Goal: Task Accomplishment & Management: Manage account settings

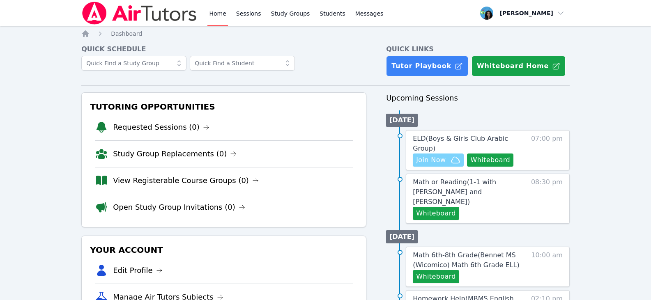
click at [425, 155] on span "Join Now" at bounding box center [431, 160] width 30 height 10
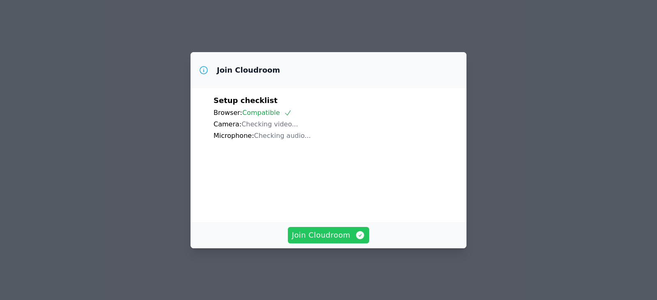
click at [344, 241] on span "Join Cloudroom" at bounding box center [328, 234] width 73 height 11
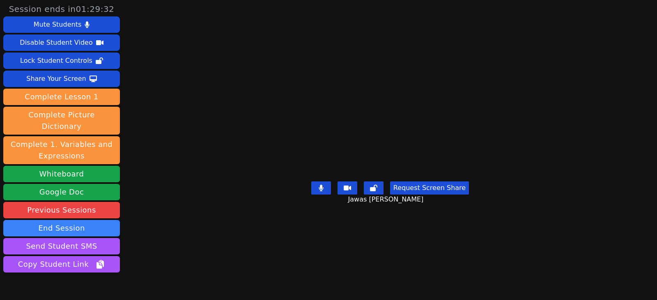
scroll to position [32, 0]
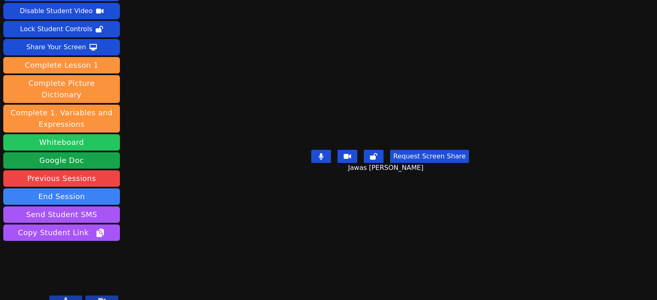
click at [32, 134] on button "Whiteboard" at bounding box center [61, 142] width 117 height 16
click at [1, 276] on aside "Session ends in 01:25:54 Mute Students Disable Student Video Lock Student Contr…" at bounding box center [61, 139] width 123 height 343
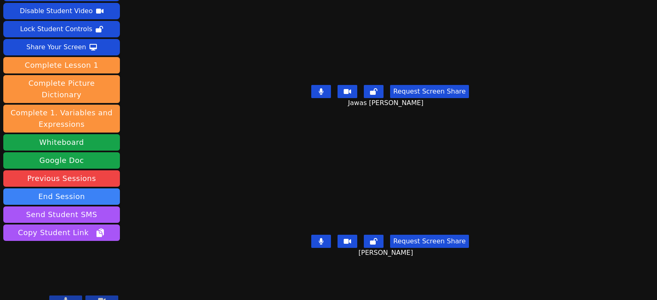
click at [317, 89] on button at bounding box center [321, 91] width 20 height 13
click at [319, 235] on button at bounding box center [321, 241] width 20 height 13
click at [323, 92] on button at bounding box center [321, 91] width 20 height 13
click at [326, 235] on button at bounding box center [321, 241] width 20 height 13
drag, startPoint x: 317, startPoint y: 236, endPoint x: 317, endPoint y: 211, distance: 24.6
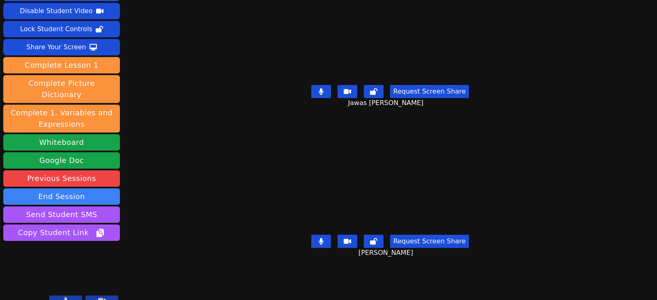
click at [317, 236] on button at bounding box center [321, 241] width 20 height 13
click at [319, 88] on icon at bounding box center [321, 91] width 5 height 7
click at [317, 239] on button at bounding box center [321, 241] width 20 height 13
click at [321, 88] on icon at bounding box center [321, 91] width 8 height 7
drag, startPoint x: 317, startPoint y: 234, endPoint x: 37, endPoint y: 210, distance: 281.5
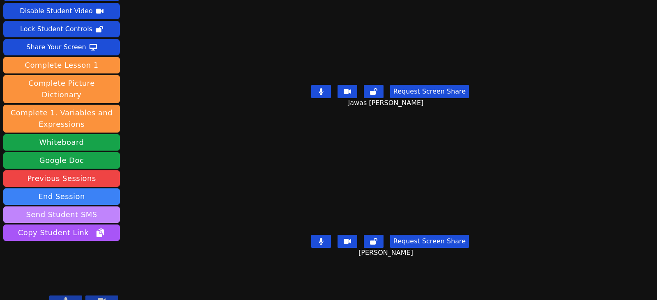
click at [317, 235] on button at bounding box center [321, 241] width 20 height 13
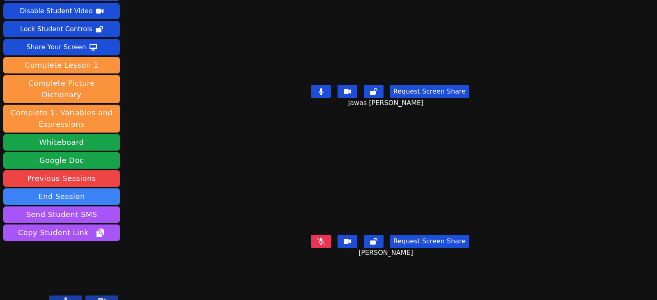
click at [319, 89] on icon at bounding box center [321, 91] width 5 height 7
click at [323, 241] on button at bounding box center [321, 241] width 20 height 13
click at [330, 235] on div "Request Screen Share" at bounding box center [390, 241] width 158 height 13
click at [324, 235] on button at bounding box center [321, 241] width 20 height 13
click at [321, 88] on icon at bounding box center [321, 91] width 8 height 7
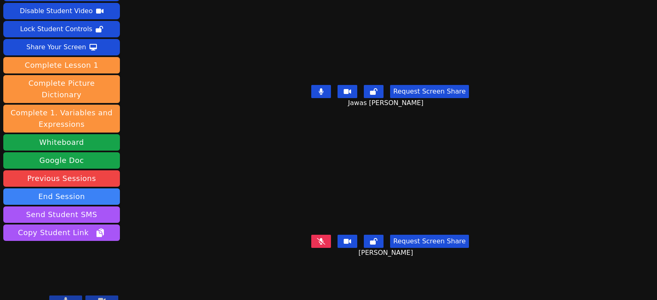
click at [323, 238] on icon at bounding box center [321, 241] width 8 height 7
click at [324, 87] on button at bounding box center [321, 91] width 20 height 13
click at [319, 238] on icon at bounding box center [321, 241] width 5 height 7
click at [319, 85] on button at bounding box center [321, 91] width 20 height 13
click at [323, 91] on button at bounding box center [321, 91] width 20 height 13
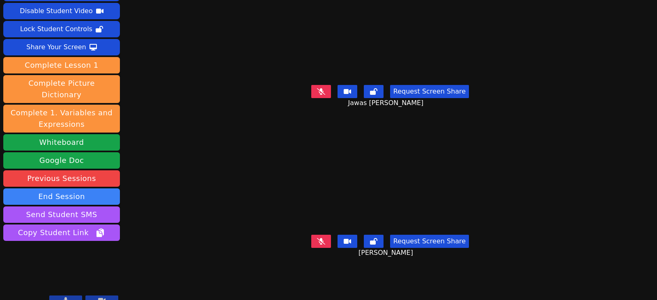
click at [317, 243] on div "Request Screen Share Mansoor Jameel Muharram" at bounding box center [389, 248] width 283 height 33
click at [317, 238] on icon at bounding box center [321, 241] width 8 height 7
click at [317, 235] on button at bounding box center [321, 241] width 20 height 13
click at [320, 88] on icon at bounding box center [321, 91] width 8 height 7
drag, startPoint x: 332, startPoint y: 87, endPoint x: 322, endPoint y: 90, distance: 10.2
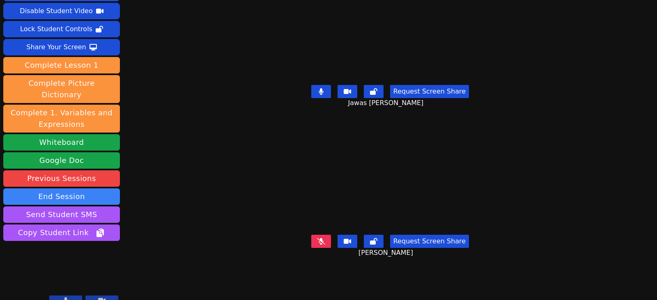
click at [332, 87] on div "Request Screen Share" at bounding box center [390, 91] width 158 height 13
click at [326, 92] on button at bounding box center [321, 91] width 20 height 13
click at [313, 239] on button at bounding box center [321, 241] width 20 height 13
drag, startPoint x: 317, startPoint y: 236, endPoint x: 275, endPoint y: 229, distance: 42.1
click at [275, 232] on div "Request Screen Share Mansoor Jameel Muharram" at bounding box center [389, 248] width 283 height 33
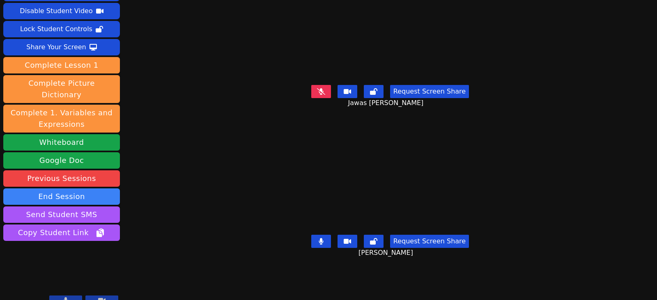
click at [324, 86] on button at bounding box center [321, 91] width 20 height 13
drag, startPoint x: 322, startPoint y: 86, endPoint x: 319, endPoint y: 120, distance: 33.8
click at [322, 88] on icon at bounding box center [321, 91] width 5 height 7
click at [319, 91] on icon at bounding box center [321, 91] width 8 height 7
click at [320, 238] on icon at bounding box center [321, 241] width 5 height 7
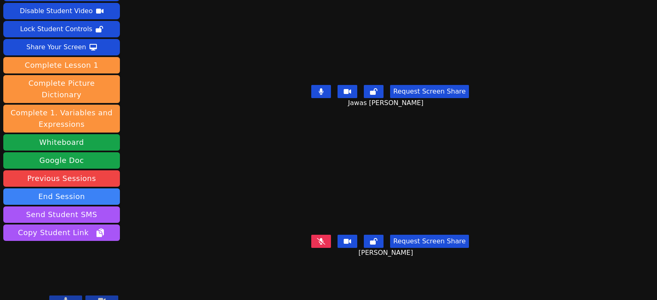
click at [326, 89] on button at bounding box center [321, 91] width 20 height 13
click at [317, 238] on icon at bounding box center [321, 241] width 8 height 7
click at [318, 90] on icon at bounding box center [321, 91] width 8 height 7
click at [319, 238] on icon at bounding box center [321, 241] width 5 height 7
drag, startPoint x: 324, startPoint y: 234, endPoint x: 324, endPoint y: 200, distance: 33.3
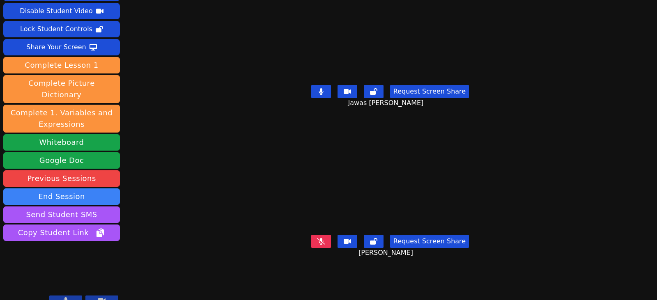
click at [324, 238] on icon at bounding box center [321, 241] width 8 height 7
click at [319, 88] on icon at bounding box center [321, 91] width 5 height 7
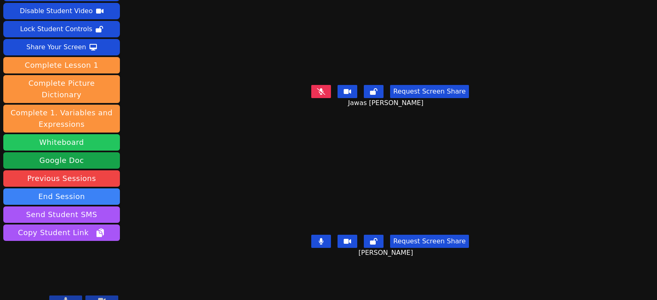
click at [91, 135] on button "Whiteboard" at bounding box center [61, 142] width 117 height 16
click at [319, 89] on icon at bounding box center [321, 91] width 8 height 7
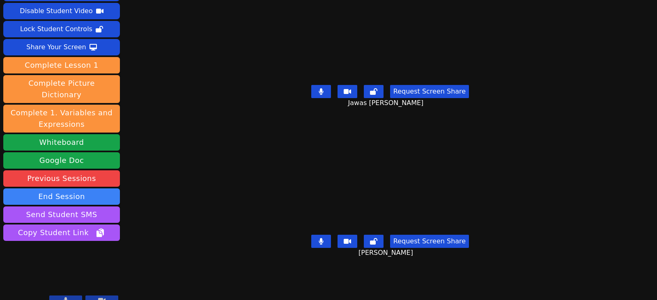
click at [324, 235] on button at bounding box center [321, 241] width 20 height 13
drag, startPoint x: 322, startPoint y: 234, endPoint x: 323, endPoint y: 146, distance: 88.3
click at [322, 238] on icon at bounding box center [321, 241] width 8 height 7
click at [324, 89] on button at bounding box center [321, 91] width 20 height 13
click at [320, 88] on icon at bounding box center [321, 91] width 8 height 7
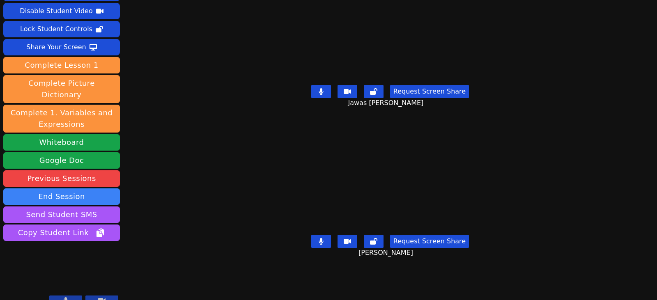
click at [319, 89] on icon at bounding box center [321, 91] width 5 height 7
click at [319, 238] on icon at bounding box center [321, 241] width 5 height 7
click at [319, 88] on icon at bounding box center [321, 91] width 8 height 7
click at [321, 88] on icon at bounding box center [321, 91] width 5 height 7
click at [323, 238] on icon at bounding box center [321, 241] width 8 height 7
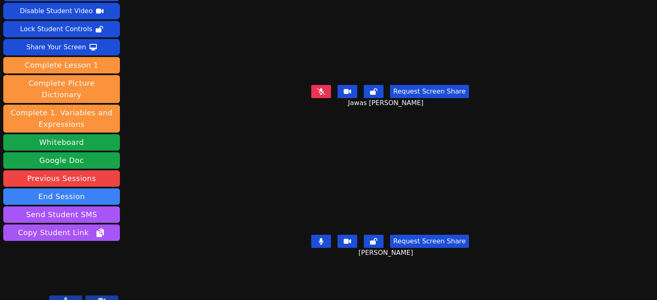
click at [319, 90] on icon at bounding box center [321, 91] width 8 height 7
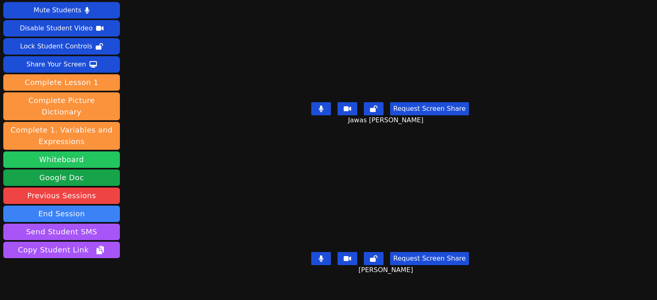
scroll to position [0, 0]
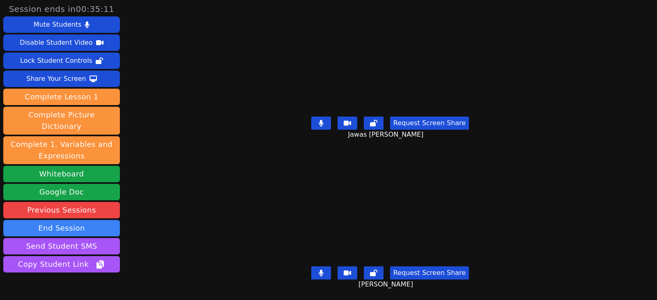
click at [314, 119] on button at bounding box center [321, 123] width 20 height 13
click at [321, 122] on icon at bounding box center [321, 123] width 8 height 7
click at [312, 266] on button at bounding box center [321, 272] width 20 height 13
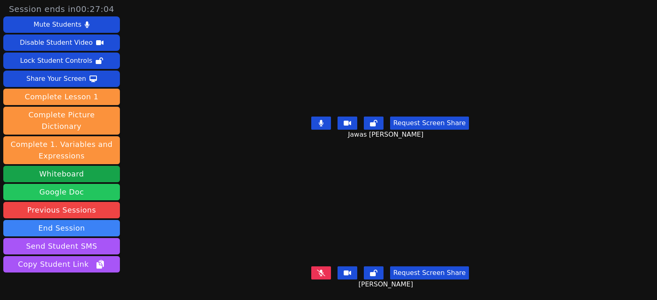
drag, startPoint x: 0, startPoint y: 181, endPoint x: 9, endPoint y: 183, distance: 9.2
click at [10, 184] on aside "Session ends in 00:27:04 Mute Students Disable Student Video Lock Student Contr…" at bounding box center [61, 171] width 123 height 343
click at [323, 120] on button at bounding box center [321, 123] width 20 height 13
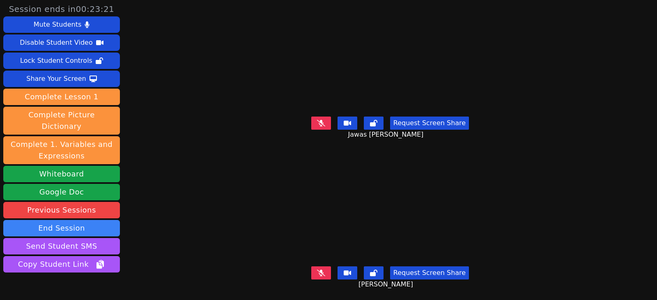
click at [317, 270] on icon at bounding box center [321, 273] width 8 height 7
click at [502, 175] on div "[PERSON_NAME]" at bounding box center [389, 208] width 283 height 109
click at [607, 153] on div "Session ends in 00:17:52 Mute Students Disable Student Video Lock Student Contr…" at bounding box center [328, 150] width 657 height 300
drag, startPoint x: 322, startPoint y: 121, endPoint x: 325, endPoint y: 133, distance: 12.2
click at [322, 121] on icon at bounding box center [321, 123] width 8 height 7
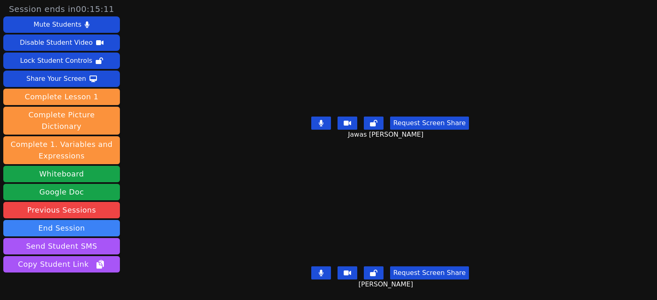
click at [320, 270] on icon at bounding box center [321, 273] width 5 height 7
click at [314, 268] on button at bounding box center [321, 272] width 20 height 13
click at [321, 120] on icon at bounding box center [321, 123] width 5 height 7
click at [317, 120] on icon at bounding box center [321, 123] width 8 height 7
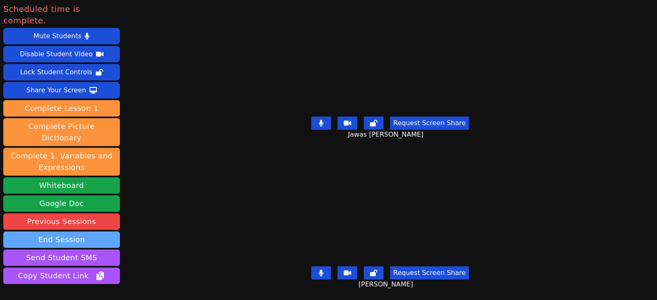
click at [75, 232] on button "End Session" at bounding box center [61, 240] width 117 height 16
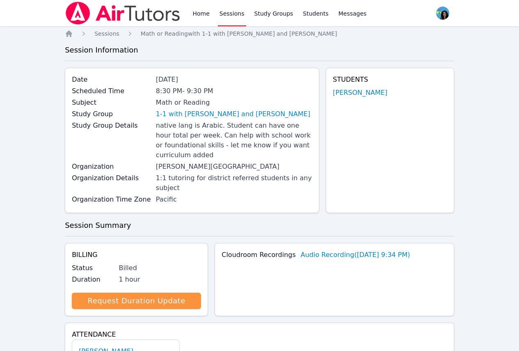
drag, startPoint x: 194, startPoint y: 11, endPoint x: 218, endPoint y: 27, distance: 29.6
click at [194, 11] on link "Home" at bounding box center [201, 13] width 20 height 26
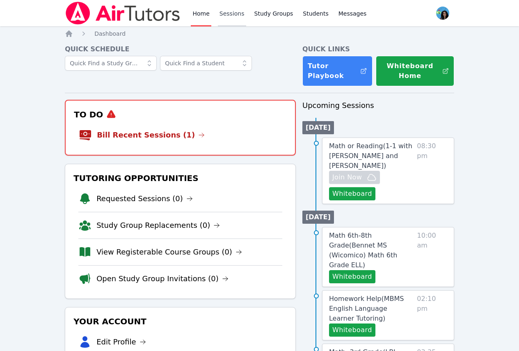
click at [220, 17] on link "Sessions" at bounding box center [232, 13] width 28 height 26
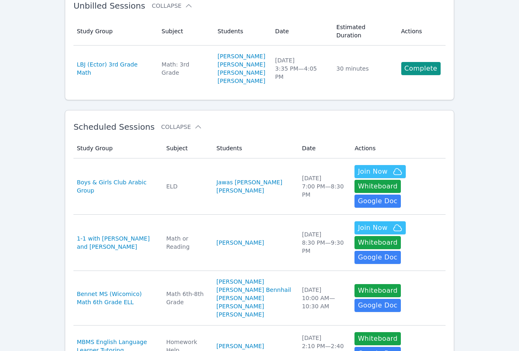
scroll to position [41, 0]
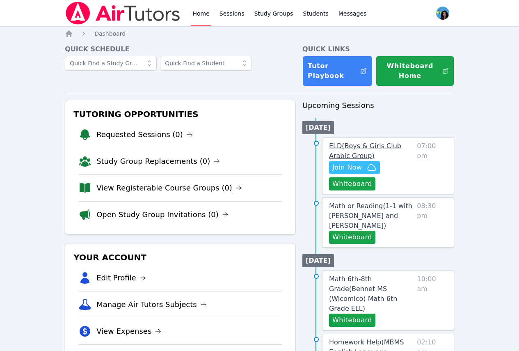
click at [358, 144] on span "ELD ( Boys & Girls Club Arabic Group )" at bounding box center [365, 151] width 72 height 18
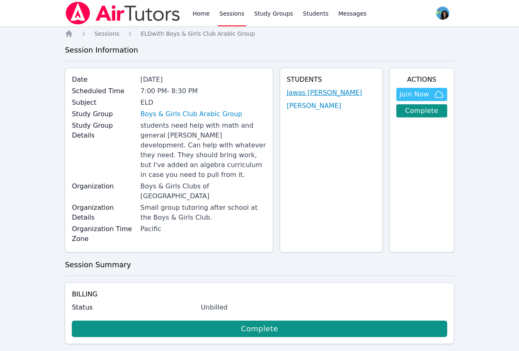
click at [314, 90] on link "Jawas [PERSON_NAME]" at bounding box center [325, 93] width 76 height 10
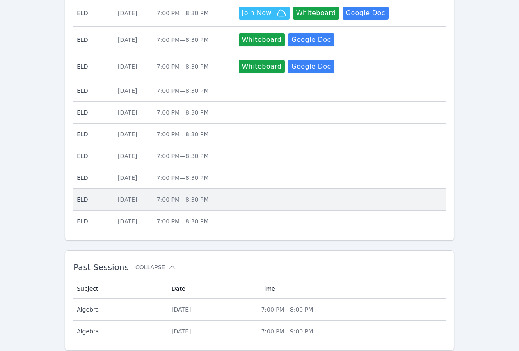
scroll to position [313, 0]
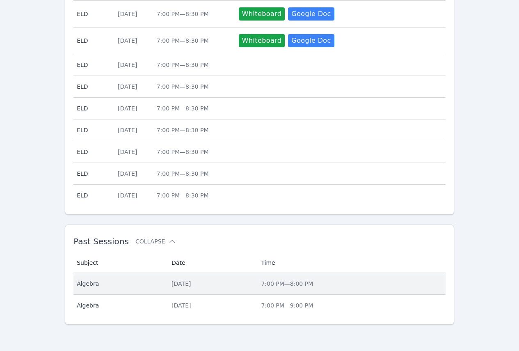
click at [219, 283] on div "Wed Oct 1, 2025" at bounding box center [212, 284] width 80 height 8
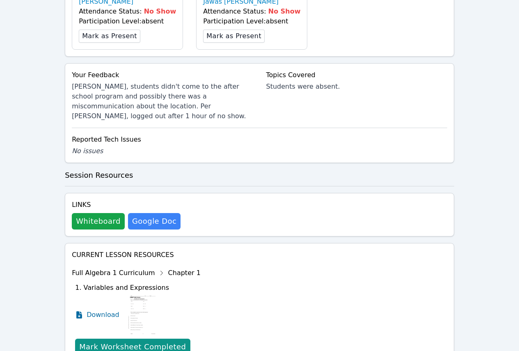
scroll to position [493, 0]
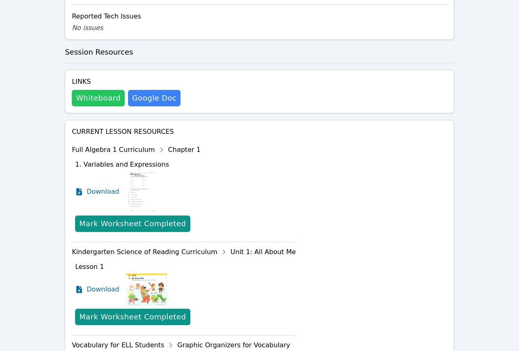
click at [100, 90] on button "Whiteboard" at bounding box center [98, 98] width 53 height 16
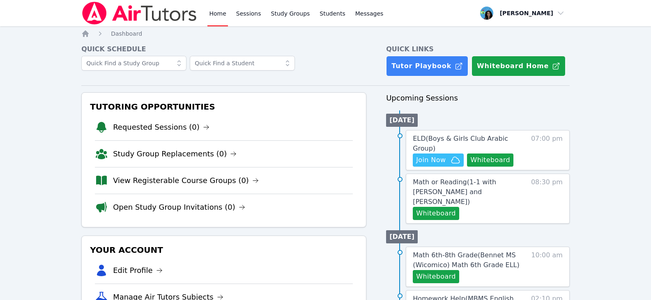
drag, startPoint x: 254, startPoint y: 13, endPoint x: 283, endPoint y: 43, distance: 41.8
click at [254, 13] on link "Sessions" at bounding box center [248, 13] width 28 height 26
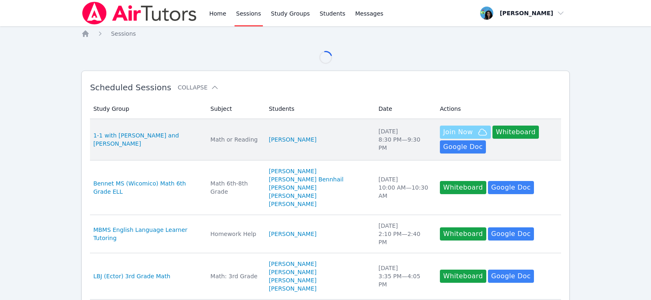
click at [478, 134] on icon "button" at bounding box center [482, 132] width 8 height 6
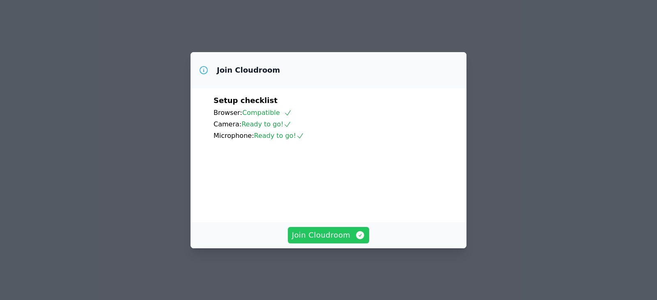
click at [347, 235] on button "Join Cloudroom" at bounding box center [329, 235] width 82 height 16
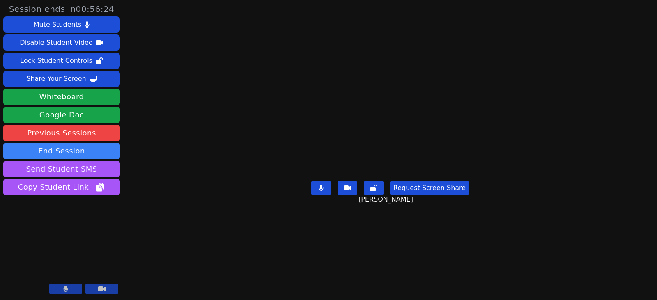
click at [469, 211] on div "Request Screen Share [PERSON_NAME]" at bounding box center [390, 194] width 158 height 33
click at [63, 101] on button "Whiteboard" at bounding box center [61, 97] width 117 height 16
click at [109, 288] on button at bounding box center [101, 289] width 33 height 10
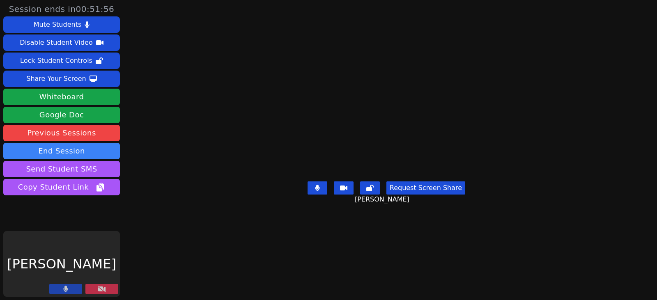
click at [106, 291] on icon at bounding box center [102, 289] width 8 height 7
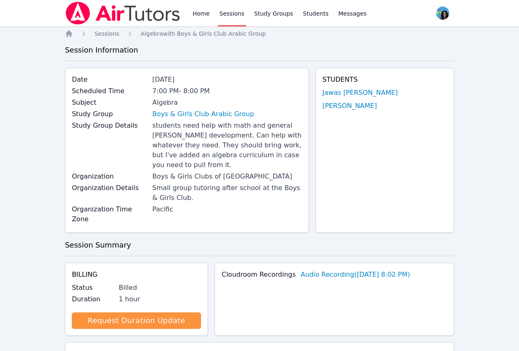
click at [232, 14] on link "Sessions" at bounding box center [232, 13] width 28 height 26
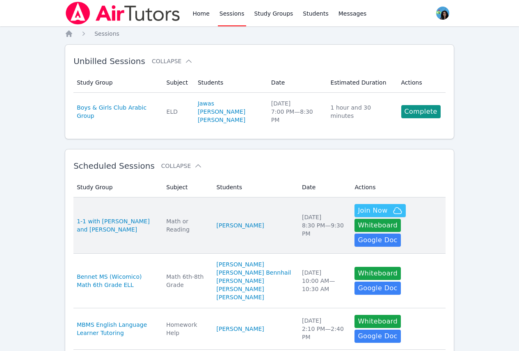
click at [235, 215] on td "Students [PERSON_NAME]" at bounding box center [254, 225] width 85 height 56
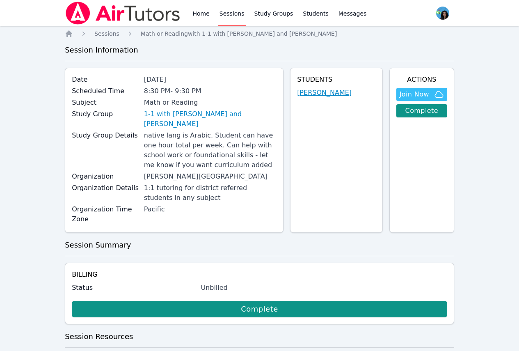
click at [321, 94] on link "[PERSON_NAME]" at bounding box center [324, 93] width 55 height 10
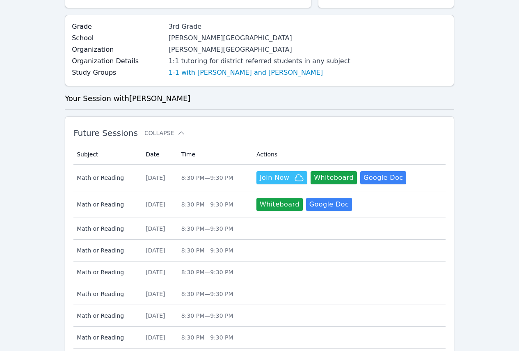
scroll to position [205, 0]
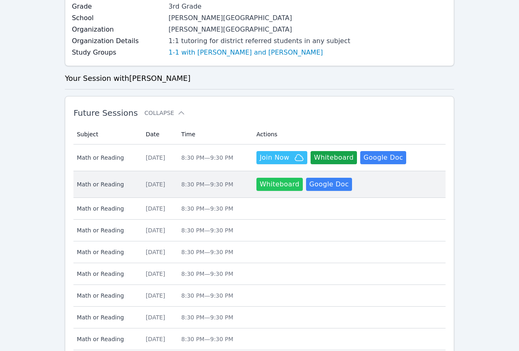
click at [299, 178] on button "Whiteboard" at bounding box center [280, 184] width 46 height 13
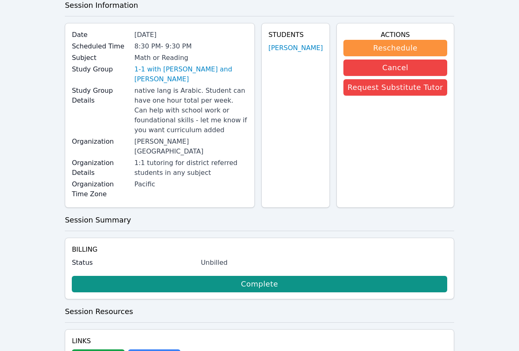
scroll to position [52, 0]
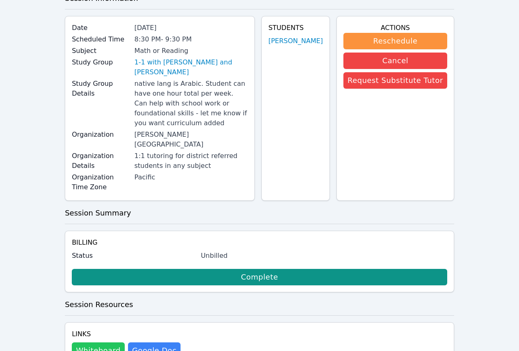
click at [103, 342] on button "Whiteboard" at bounding box center [98, 350] width 53 height 16
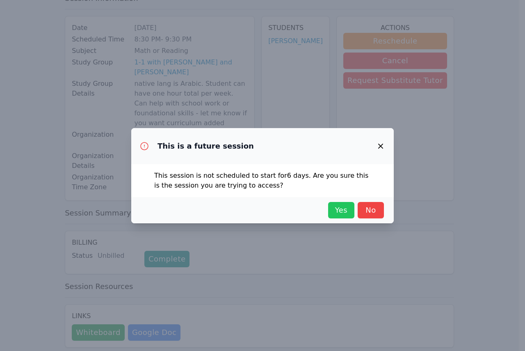
click at [340, 210] on span "Yes" at bounding box center [342, 209] width 18 height 11
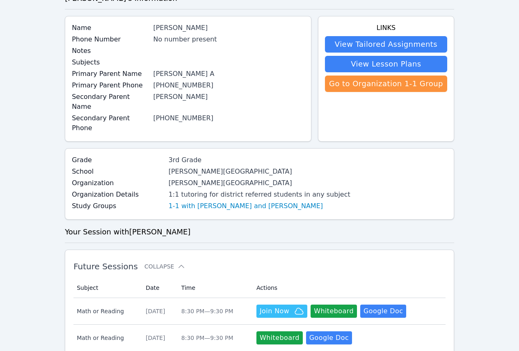
scroll to position [205, 0]
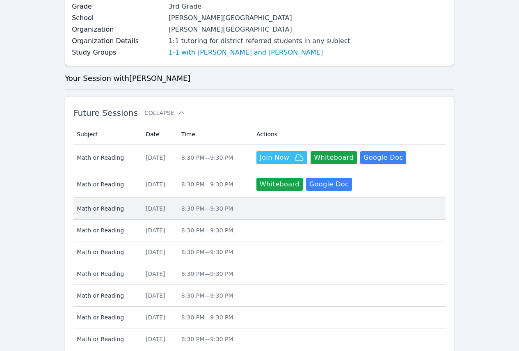
click at [172, 204] on div "Wed Oct 22" at bounding box center [159, 208] width 26 height 8
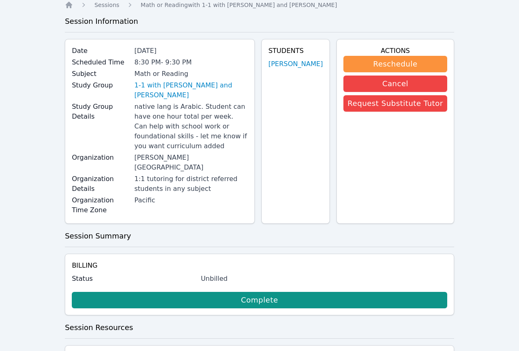
scroll to position [52, 0]
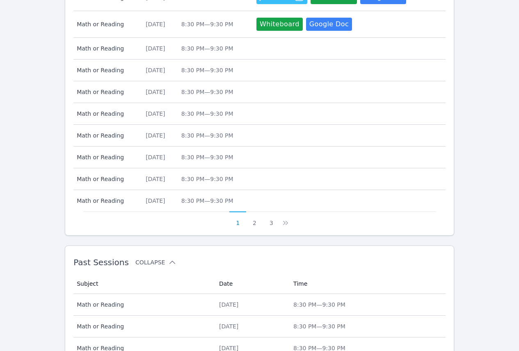
scroll to position [410, 0]
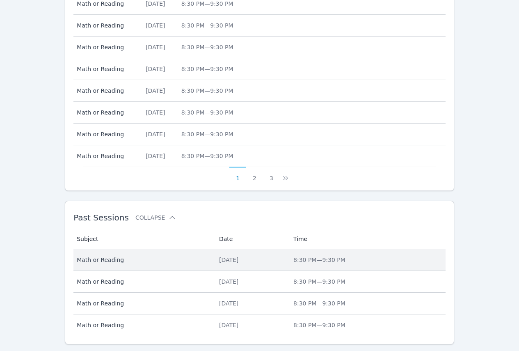
click at [220, 249] on td "Date Wed Oct 1, 2025" at bounding box center [251, 260] width 74 height 22
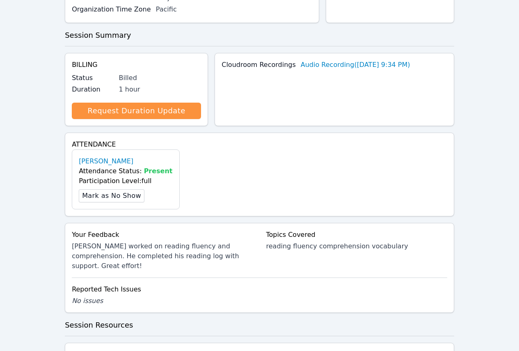
scroll to position [220, 0]
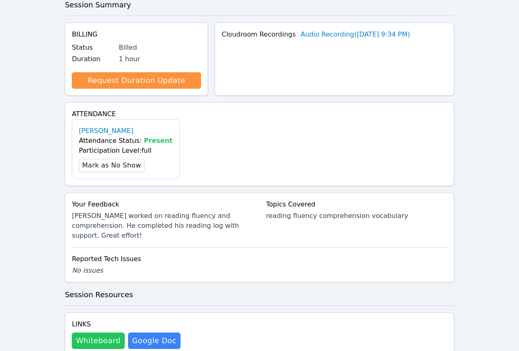
click at [104, 333] on button "Whiteboard" at bounding box center [98, 341] width 53 height 16
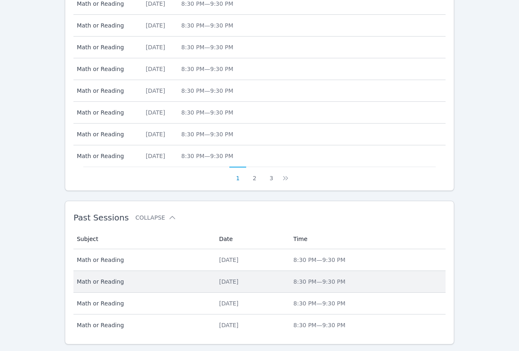
click at [234, 278] on div "Thu Sep 25, 2025" at bounding box center [251, 282] width 64 height 8
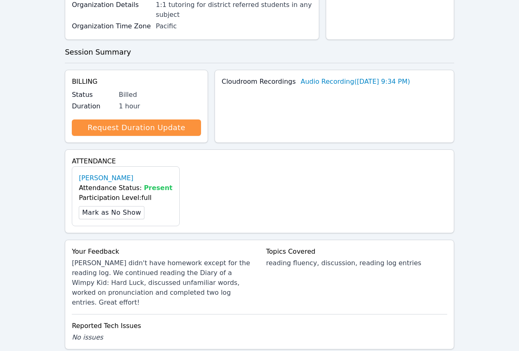
scroll to position [240, 0]
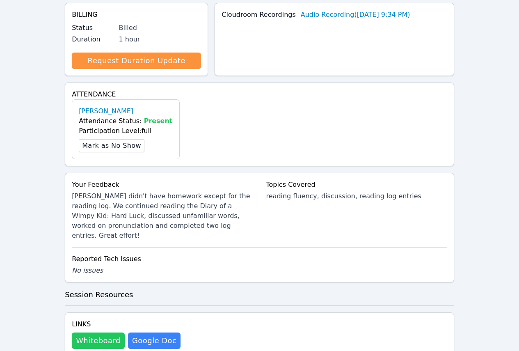
click at [109, 333] on button "Whiteboard" at bounding box center [98, 341] width 53 height 16
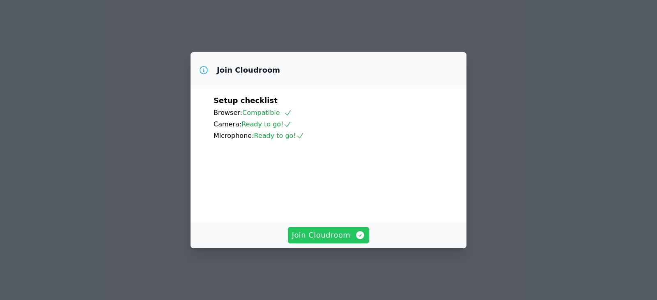
click at [355, 240] on icon "button" at bounding box center [360, 235] width 10 height 10
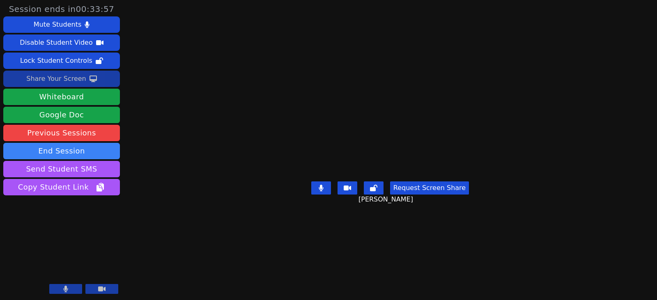
click at [88, 84] on button "Share Your Screen" at bounding box center [61, 79] width 117 height 16
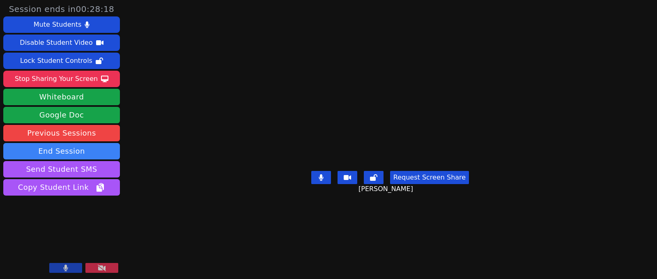
drag, startPoint x: 83, startPoint y: 83, endPoint x: 139, endPoint y: 70, distance: 57.4
click at [83, 83] on div "Stop Sharing Your Screen" at bounding box center [56, 78] width 83 height 13
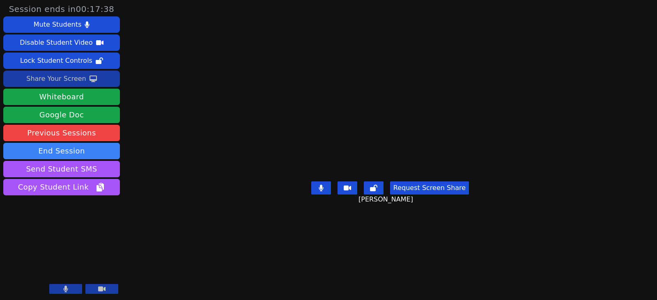
click at [70, 74] on div "Share Your Screen" at bounding box center [56, 78] width 60 height 13
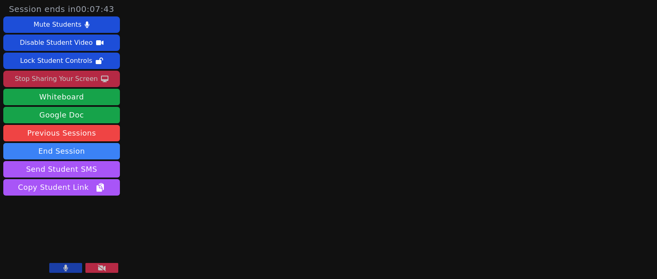
click at [105, 269] on icon at bounding box center [102, 267] width 8 height 7
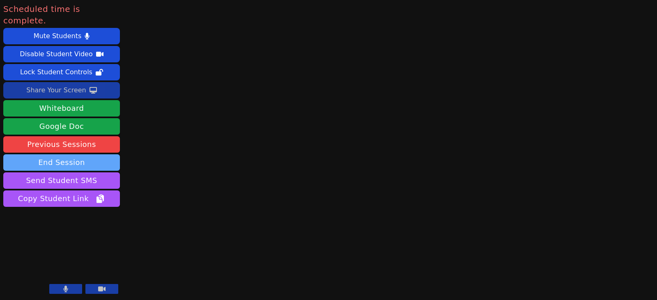
click at [68, 154] on button "End Session" at bounding box center [61, 162] width 117 height 16
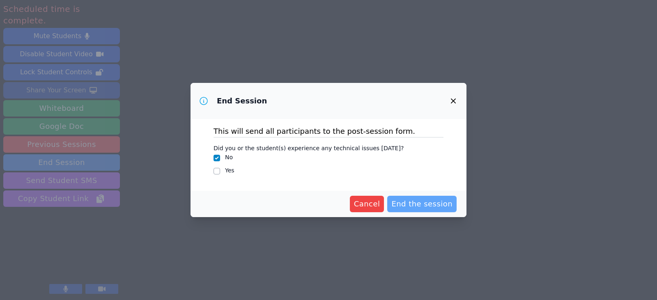
click at [415, 203] on span "End the session" at bounding box center [421, 203] width 61 height 11
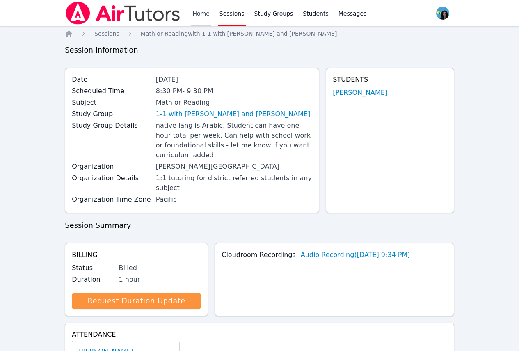
click at [201, 16] on link "Home" at bounding box center [201, 13] width 20 height 26
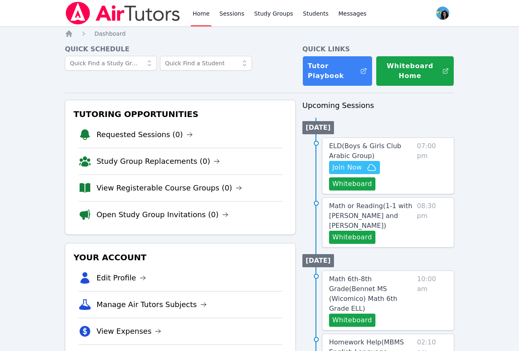
click at [149, 7] on img at bounding box center [123, 13] width 116 height 23
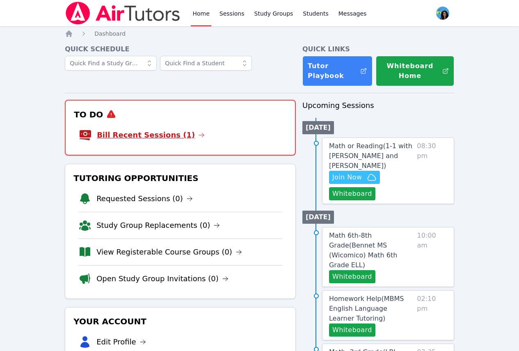
click at [198, 132] on icon at bounding box center [201, 135] width 7 height 7
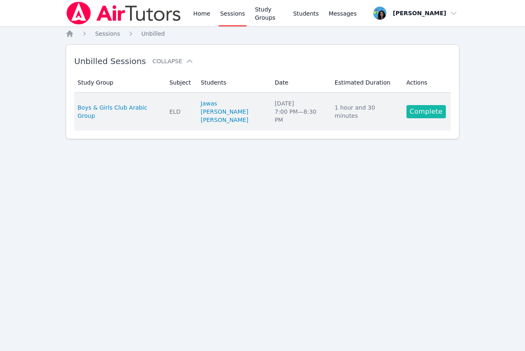
click at [427, 112] on link "Complete" at bounding box center [426, 111] width 39 height 13
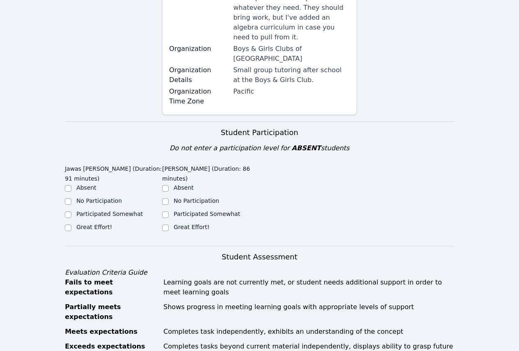
scroll to position [205, 0]
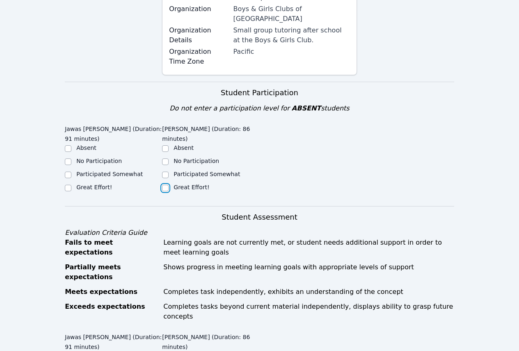
click at [164, 185] on input "Great Effort!" at bounding box center [165, 188] width 7 height 7
checkbox input "true"
click at [66, 185] on input "Great Effort!" at bounding box center [68, 188] width 7 height 7
checkbox input "true"
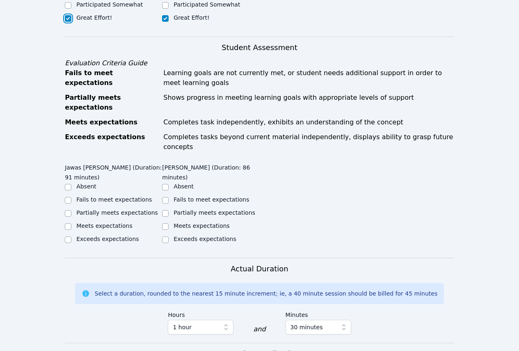
scroll to position [411, 0]
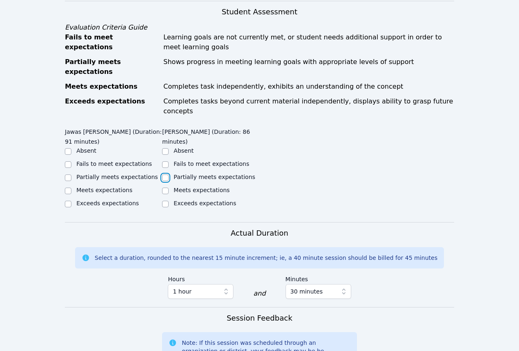
click at [163, 174] on input "Partially meets expectations" at bounding box center [165, 177] width 7 height 7
checkbox input "true"
click at [70, 174] on input "Partially meets expectations" at bounding box center [68, 177] width 7 height 7
checkbox input "true"
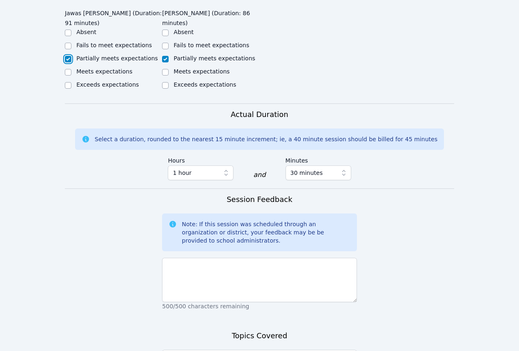
scroll to position [534, 0]
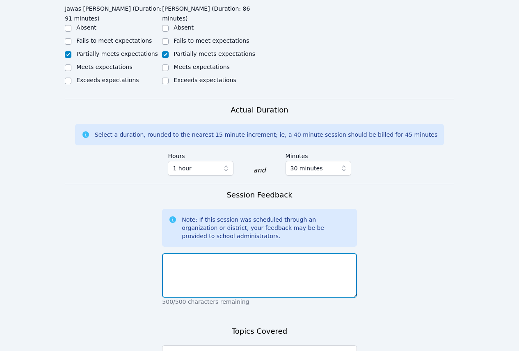
click at [277, 253] on textarea at bounding box center [259, 275] width 195 height 44
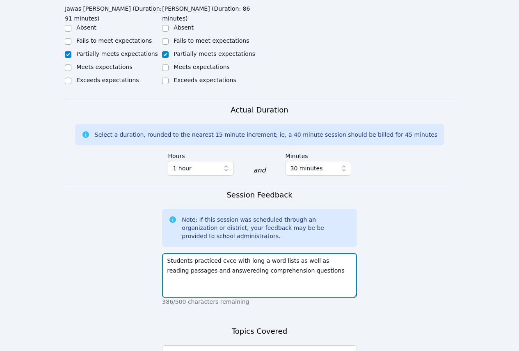
click at [169, 253] on textarea "Students practiced cvce with long a word lists as well as reading passages and …" at bounding box center [259, 275] width 195 height 44
drag, startPoint x: 223, startPoint y: 221, endPoint x: 299, endPoint y: 235, distance: 78.0
click at [299, 253] on textarea "Students practiced cvce with long a word lists as well as reading related passa…" at bounding box center [259, 275] width 195 height 44
drag, startPoint x: 226, startPoint y: 222, endPoint x: 216, endPoint y: 222, distance: 9.9
click at [216, 253] on textarea "Students practiced cvce with long a word lists as well as reading related passa…" at bounding box center [259, 275] width 195 height 44
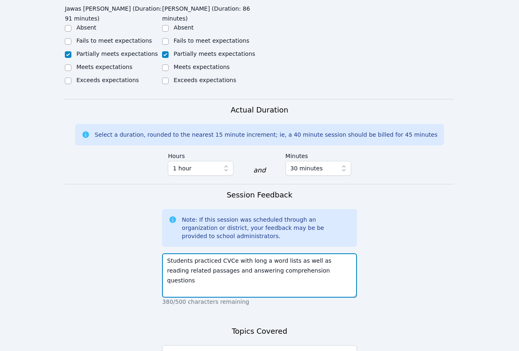
click at [300, 253] on textarea "Students practiced CVCe with long a word lists as well as reading related passa…" at bounding box center [259, 275] width 195 height 44
click at [214, 253] on textarea "Students practiced CVCe with long a word lists as well as reading related passa…" at bounding box center [259, 275] width 195 height 44
click at [238, 253] on textarea "Students practiced CVCe with long a word lists as well as reading related passa…" at bounding box center [259, 275] width 195 height 44
click at [258, 253] on textarea "Students practiced CVCe with long a word lists as well as reading related passa…" at bounding box center [259, 275] width 195 height 44
click at [256, 253] on textarea "Students practiced CVCe with long a word lists as well as reading related passa…" at bounding box center [259, 275] width 195 height 44
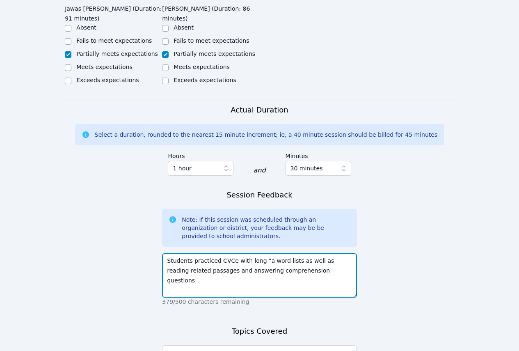
click at [262, 253] on textarea "Students practiced CVCe with long "a word lists as well as reading related pass…" at bounding box center [259, 275] width 195 height 44
click at [304, 253] on textarea "Students practiced CVCe with long "a" word lists as well as reading related pas…" at bounding box center [259, 275] width 195 height 44
click at [326, 253] on textarea "Students practiced CVCe with long "a" word lists as well as reading related pas…" at bounding box center [259, 275] width 195 height 44
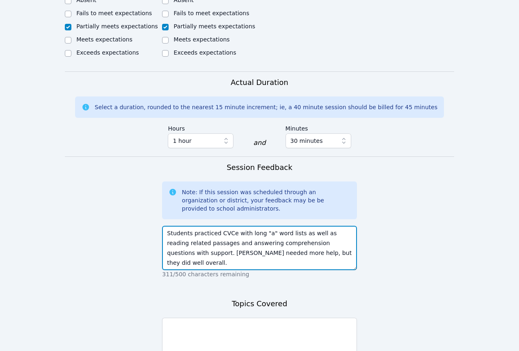
scroll to position [575, 0]
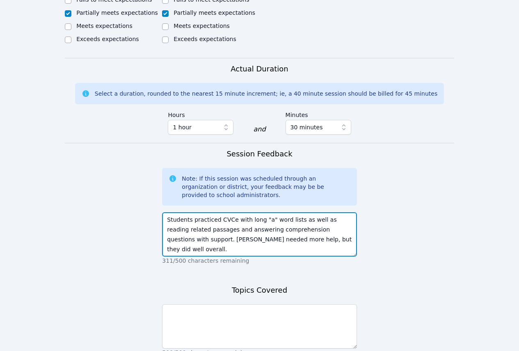
type textarea "Students practiced CVCe with long "a" word lists as well as reading related pas…"
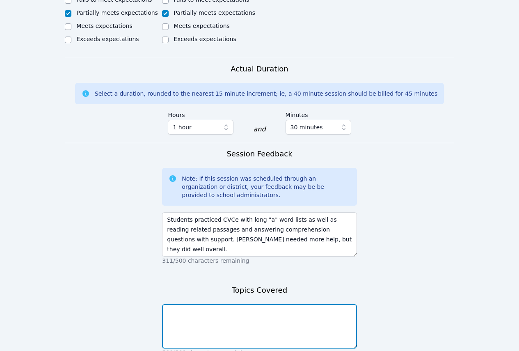
click at [250, 304] on textarea at bounding box center [259, 326] width 195 height 44
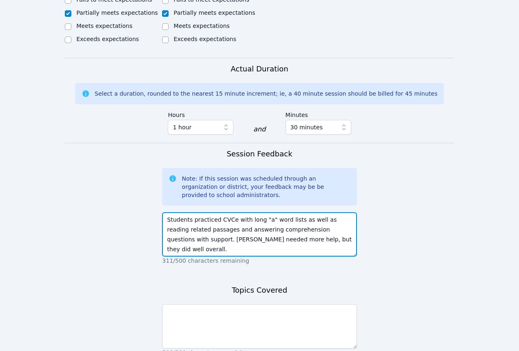
drag, startPoint x: 215, startPoint y: 181, endPoint x: 263, endPoint y: 183, distance: 47.7
click at [263, 212] on textarea "Students practiced CVCe with long "a" word lists as well as reading related pas…" at bounding box center [259, 234] width 195 height 44
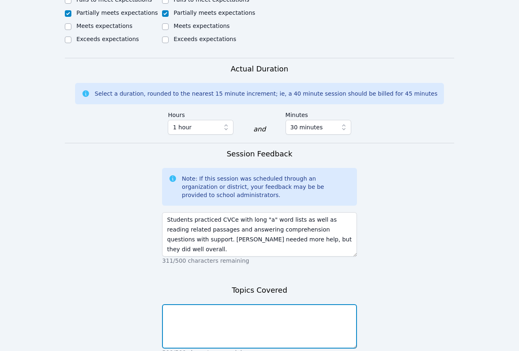
click at [246, 304] on textarea at bounding box center [259, 326] width 195 height 44
paste textarea "CVCe with long "a""
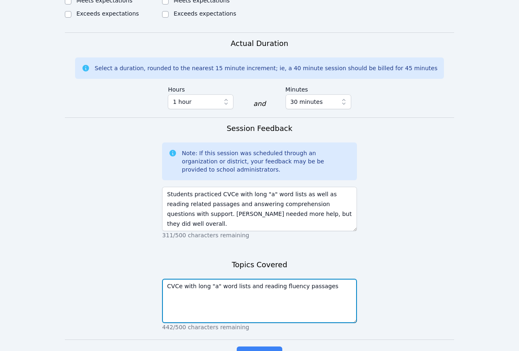
scroll to position [612, 0]
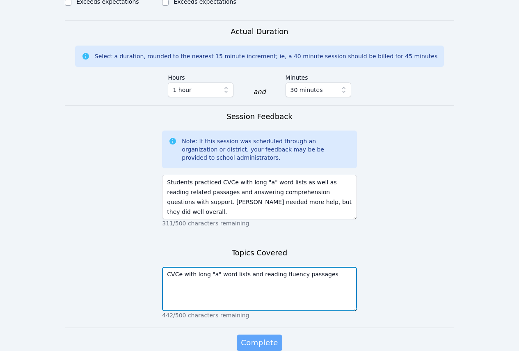
type textarea "CVCe with long "a" word lists and reading fluency passages"
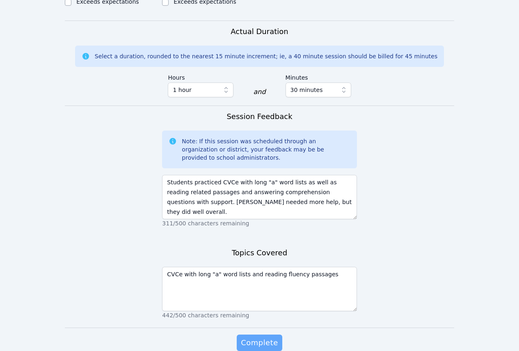
click at [276, 337] on span "Complete" at bounding box center [259, 342] width 37 height 11
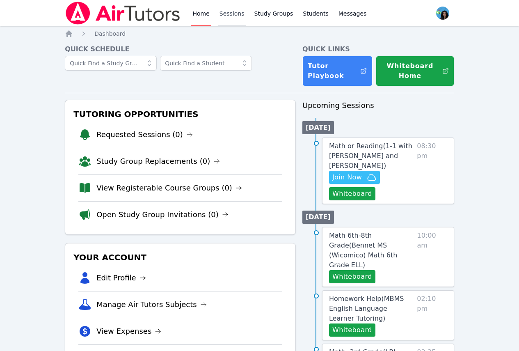
click at [236, 14] on link "Sessions" at bounding box center [232, 13] width 28 height 26
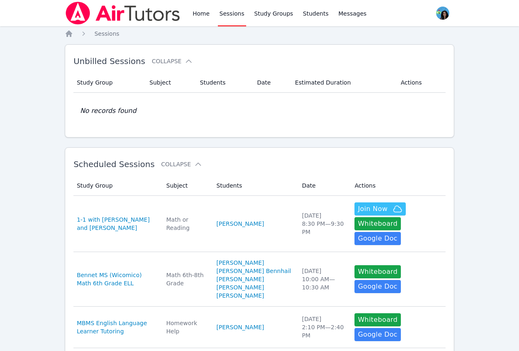
click at [209, 17] on link "Home" at bounding box center [201, 13] width 20 height 26
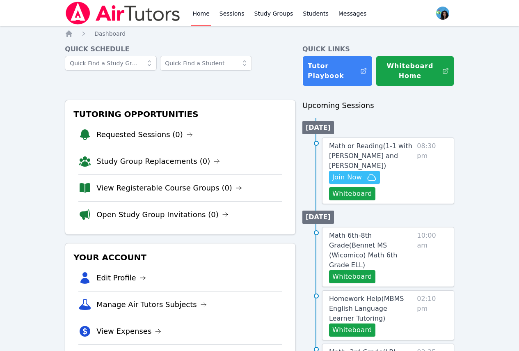
click at [150, 16] on img at bounding box center [123, 13] width 116 height 23
click at [74, 10] on img at bounding box center [123, 13] width 116 height 23
click at [333, 66] on link "Tutor Playbook" at bounding box center [338, 71] width 70 height 30
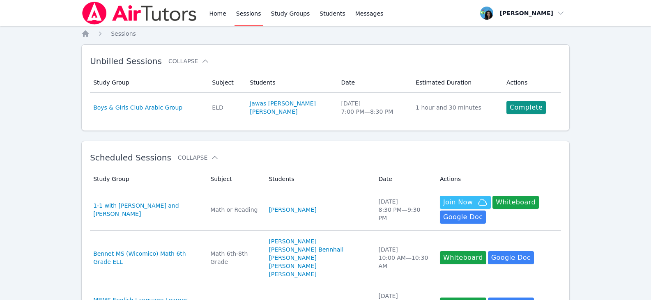
click at [95, 10] on img at bounding box center [139, 13] width 116 height 23
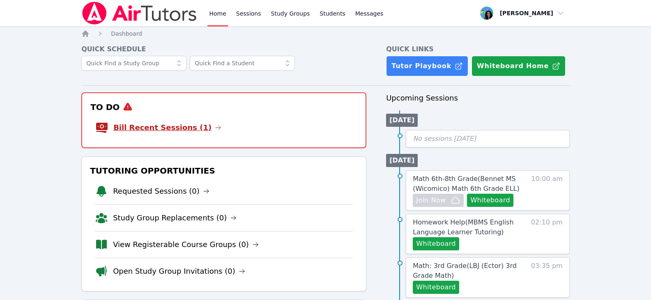
click at [215, 127] on icon at bounding box center [218, 127] width 7 height 7
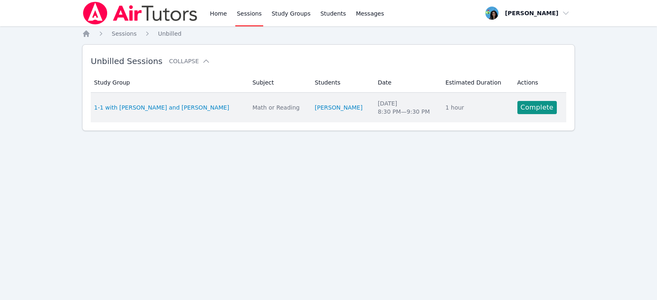
click at [310, 115] on td "Subject Math or Reading" at bounding box center [279, 108] width 62 height 30
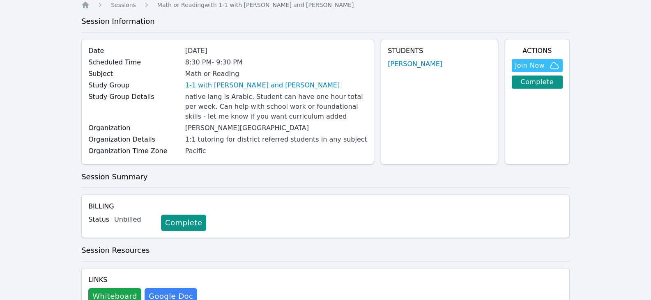
scroll to position [63, 0]
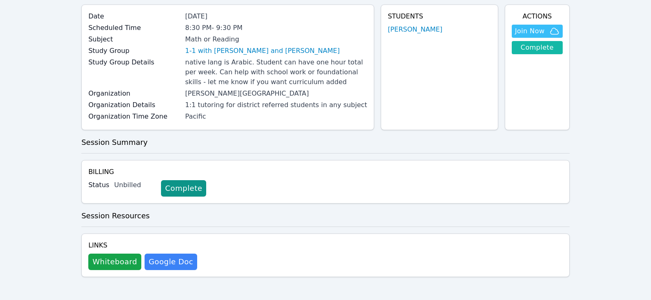
click at [546, 48] on link "Complete" at bounding box center [537, 47] width 51 height 13
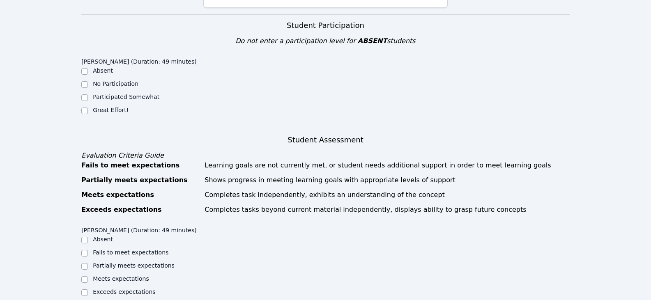
scroll to position [246, 0]
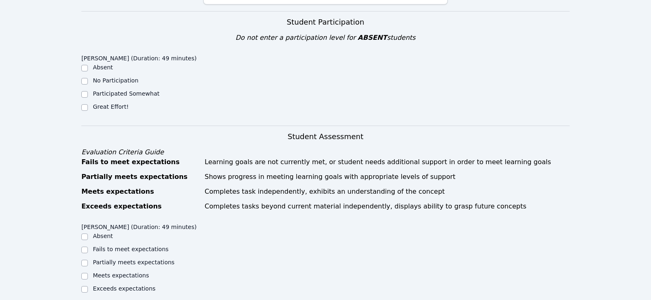
click at [101, 103] on label "Great Effort!" at bounding box center [111, 106] width 36 height 7
click at [88, 104] on input "Great Effort!" at bounding box center [84, 107] width 7 height 7
checkbox input "true"
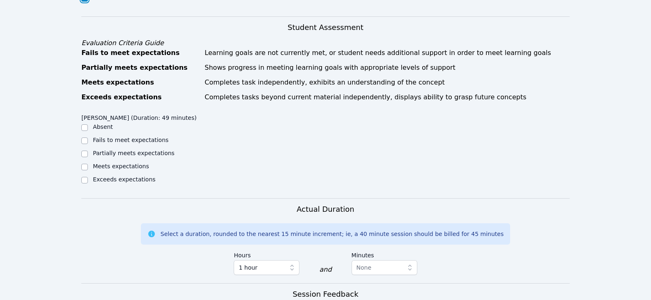
scroll to position [369, 0]
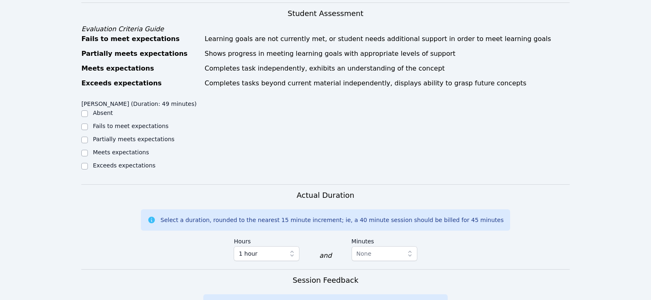
click at [112, 149] on label "Meets expectations" at bounding box center [121, 152] width 56 height 7
click at [88, 150] on input "Meets expectations" at bounding box center [84, 153] width 7 height 7
checkbox input "true"
click at [163, 136] on label "Partially meets expectations" at bounding box center [134, 139] width 82 height 7
click at [88, 137] on input "Partially meets expectations" at bounding box center [84, 140] width 7 height 7
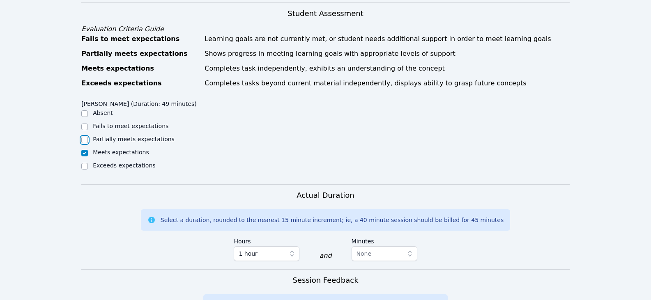
checkbox input "true"
checkbox input "false"
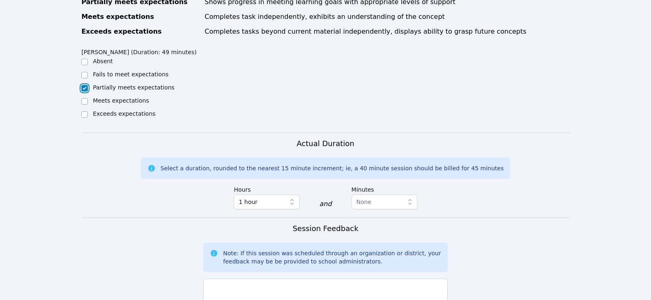
scroll to position [493, 0]
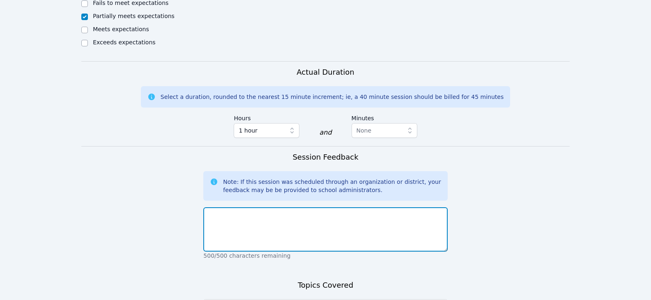
click at [269, 207] on textarea at bounding box center [325, 229] width 244 height 44
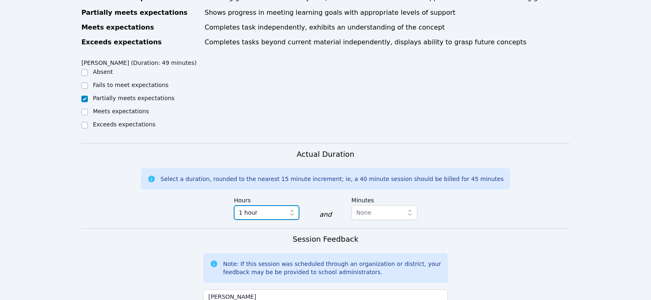
click at [273, 208] on span "1 hour" at bounding box center [261, 213] width 44 height 10
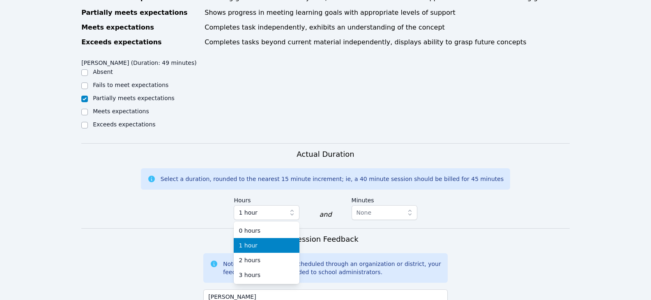
click at [291, 193] on label "Hours" at bounding box center [267, 199] width 66 height 12
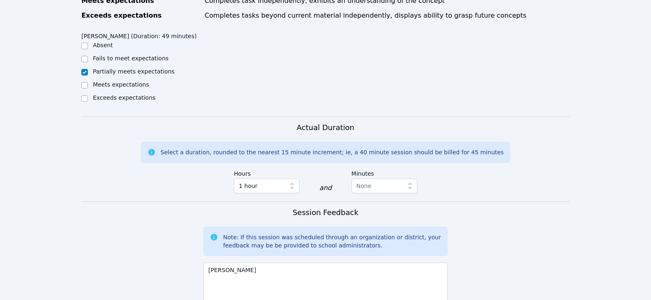
scroll to position [452, 0]
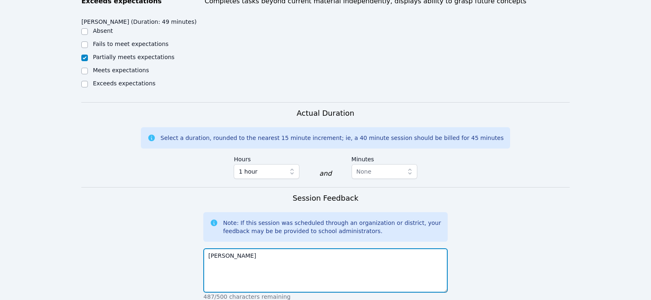
click at [262, 248] on textarea "[PERSON_NAME]" at bounding box center [325, 270] width 244 height 44
click at [255, 248] on textarea "[PERSON_NAME] completed two reading logs" at bounding box center [325, 270] width 244 height 44
click at [259, 248] on textarea "[PERSON_NAME] completed two reading logs" at bounding box center [325, 270] width 244 height 44
click at [381, 251] on textarea "[PERSON_NAME] completed read and completed two reading logs" at bounding box center [325, 270] width 244 height 44
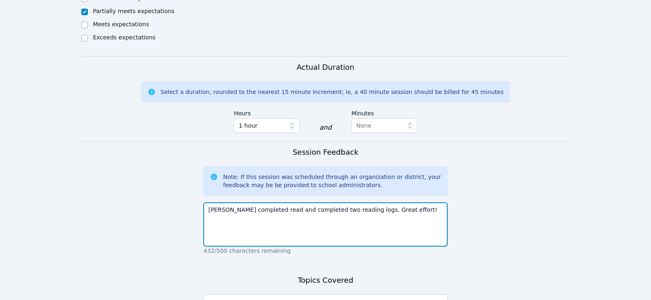
scroll to position [534, 0]
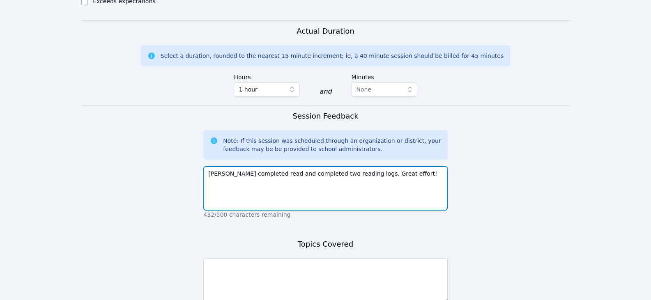
type textarea "[PERSON_NAME] completed read and completed two reading logs. Great effort!"
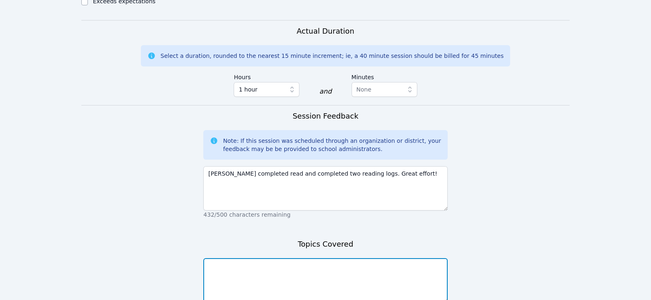
click at [353, 273] on textarea at bounding box center [325, 280] width 244 height 44
click at [320, 258] on textarea "reading logs-Kung Pow Chicken:The Birdy snatcher" at bounding box center [325, 280] width 244 height 44
click at [291, 258] on textarea "reading logs-Kung Pow Chicken:The Birdy Snatcher" at bounding box center [325, 280] width 244 height 44
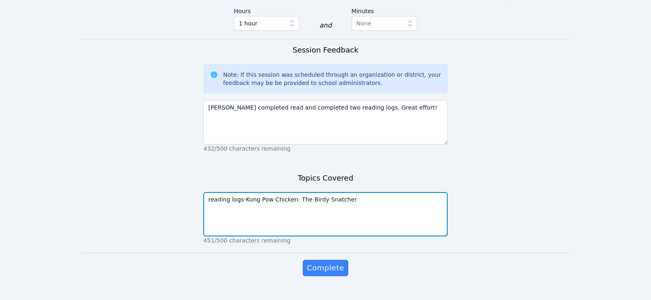
scroll to position [606, 0]
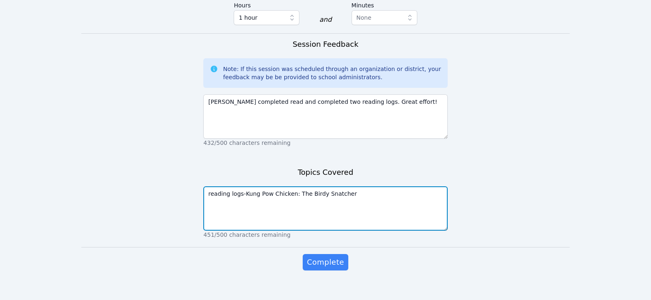
type textarea "reading logs-Kung Pow Chicken: The Birdy Snatcher"
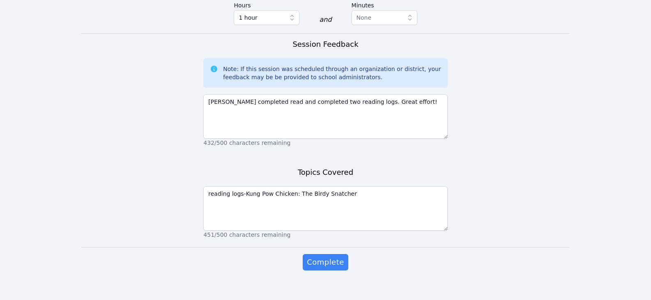
click at [314, 261] on div "Complete" at bounding box center [325, 270] width 244 height 33
click at [317, 258] on span "Complete" at bounding box center [325, 262] width 37 height 11
